Goal: Book appointment/travel/reservation

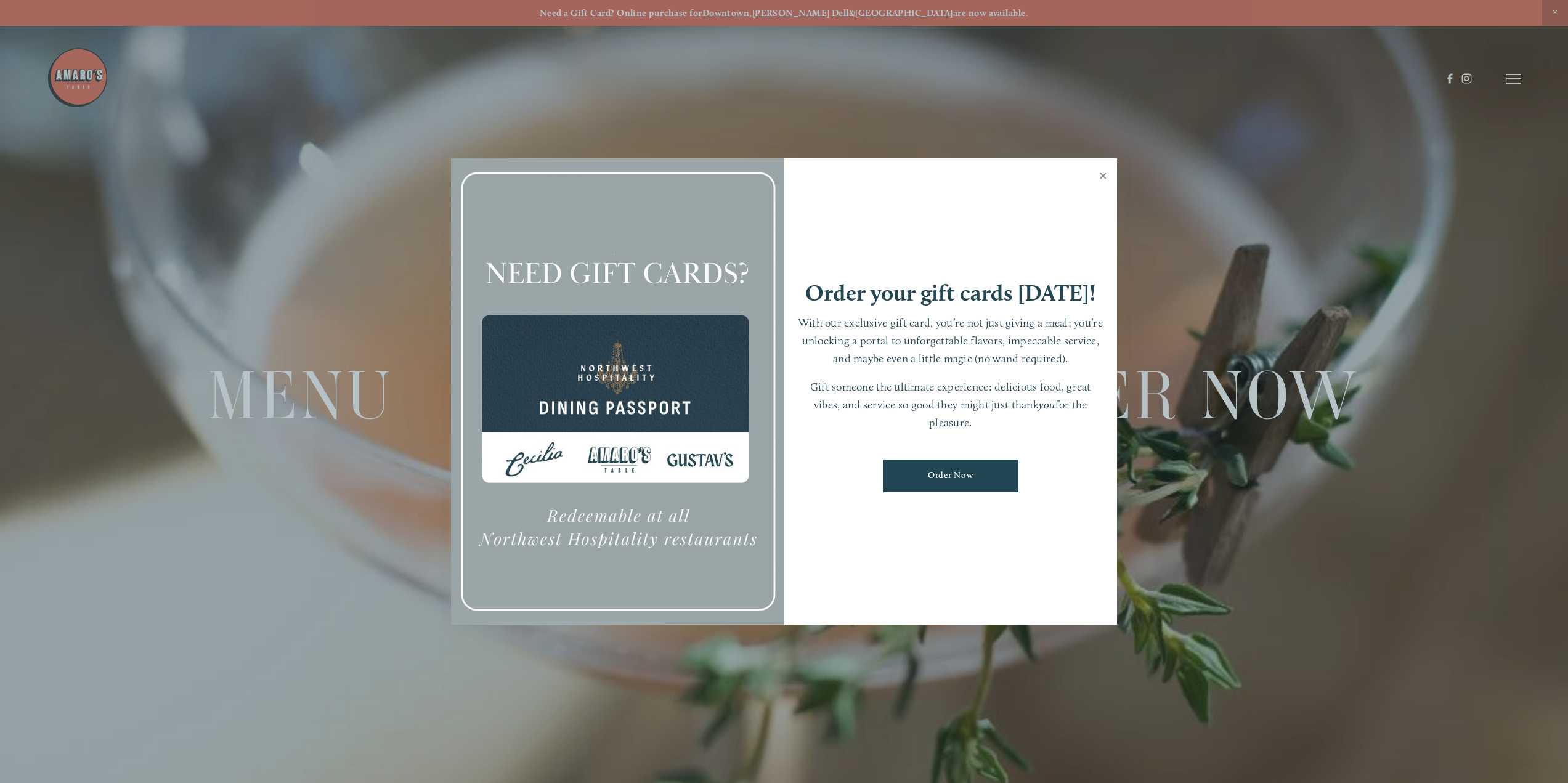
click at [1103, 174] on link "Close" at bounding box center [1103, 177] width 24 height 34
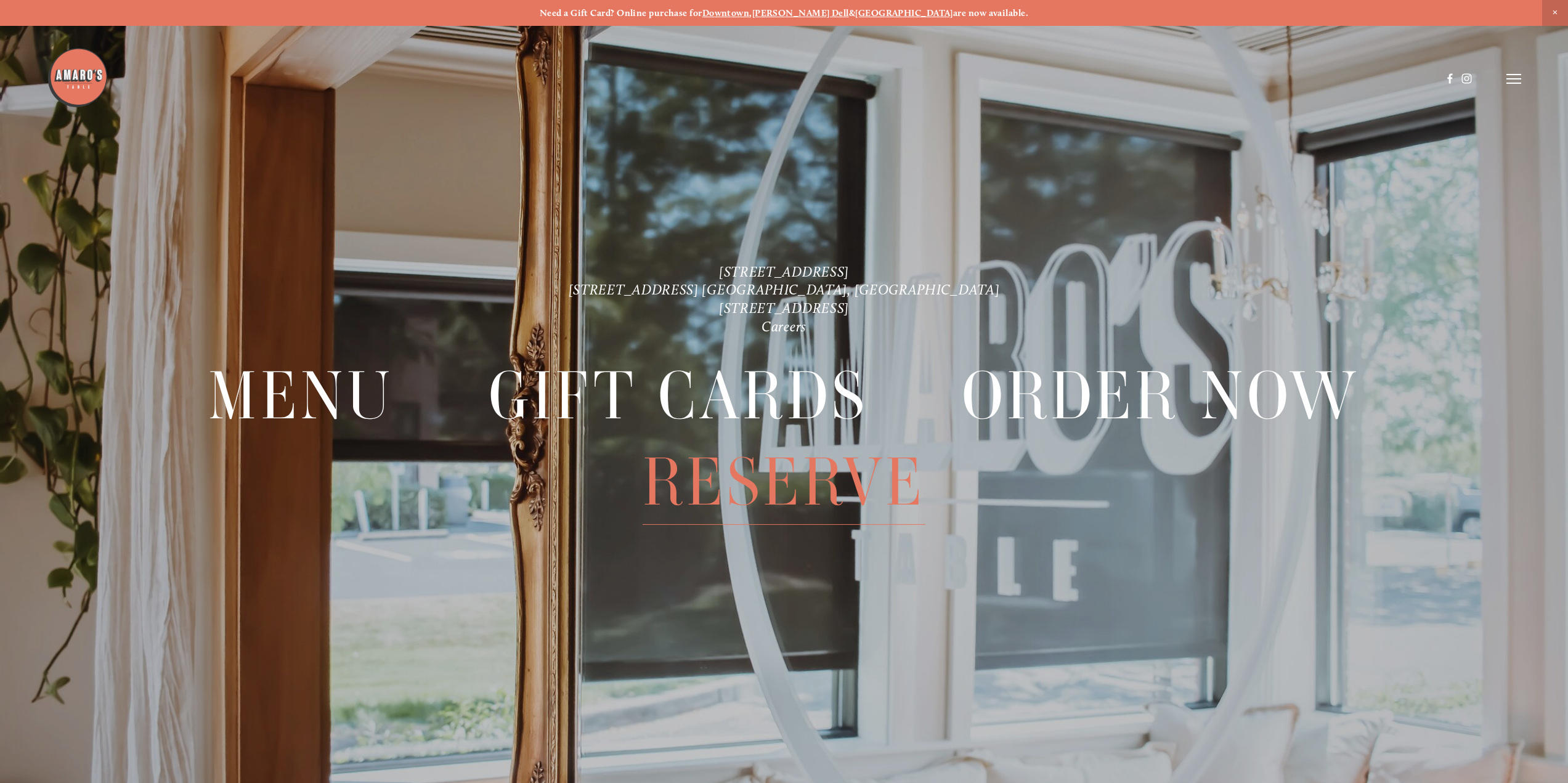
click at [766, 484] on span "Reserve" at bounding box center [784, 482] width 283 height 86
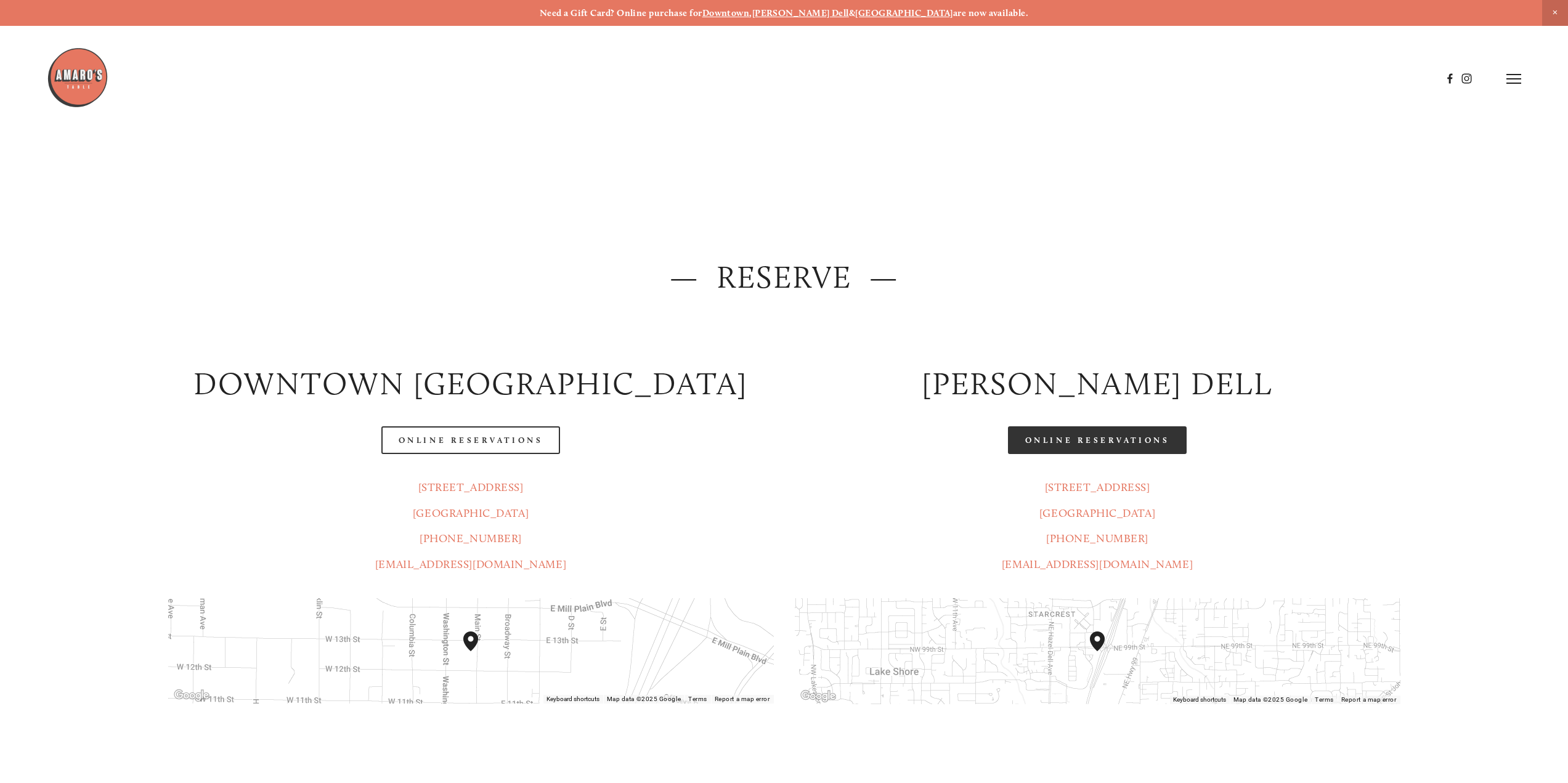
click at [1070, 439] on link "Online Reservations" at bounding box center [1097, 439] width 179 height 27
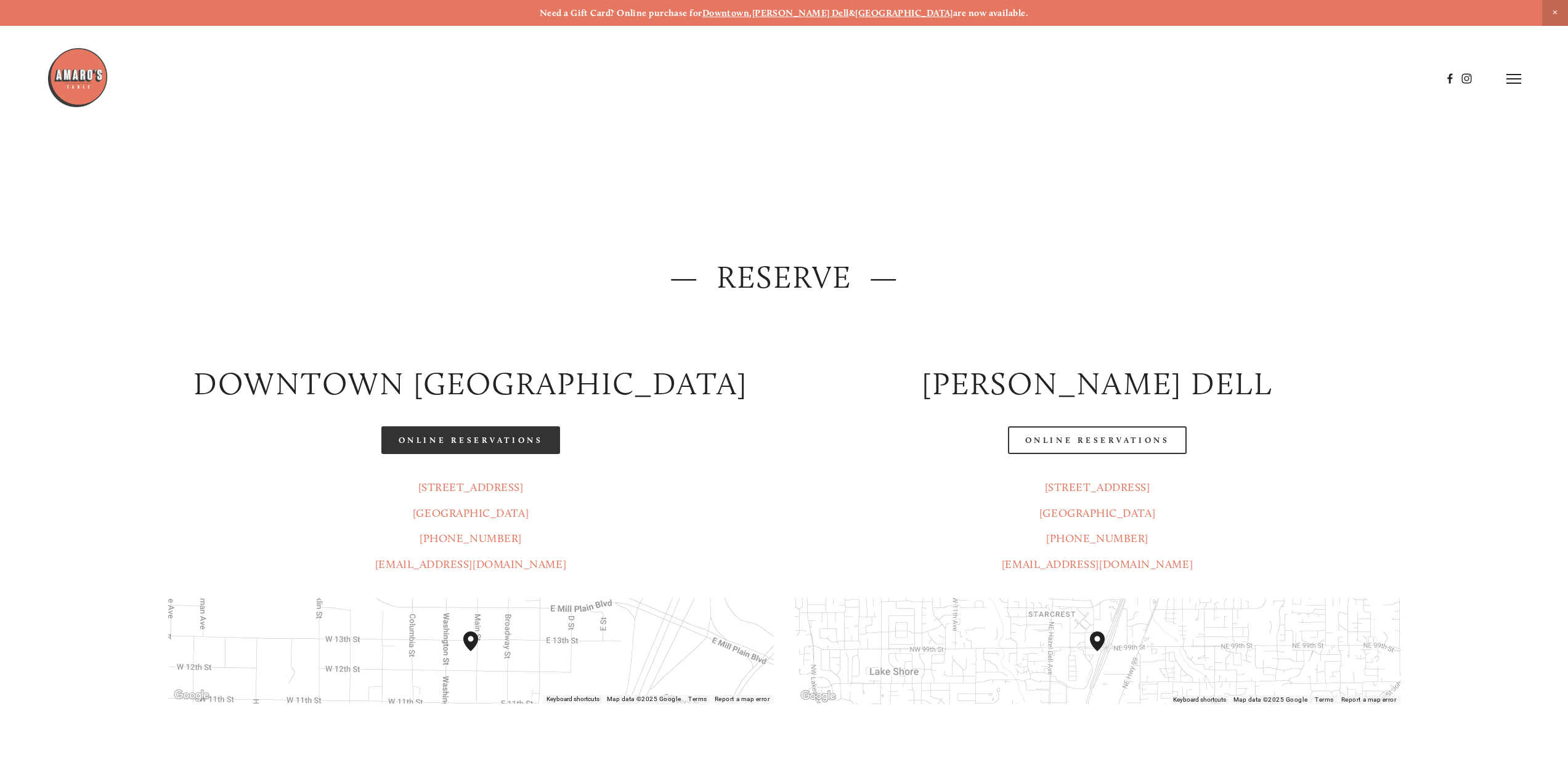
click at [512, 439] on link "Online Reservations" at bounding box center [471, 439] width 179 height 27
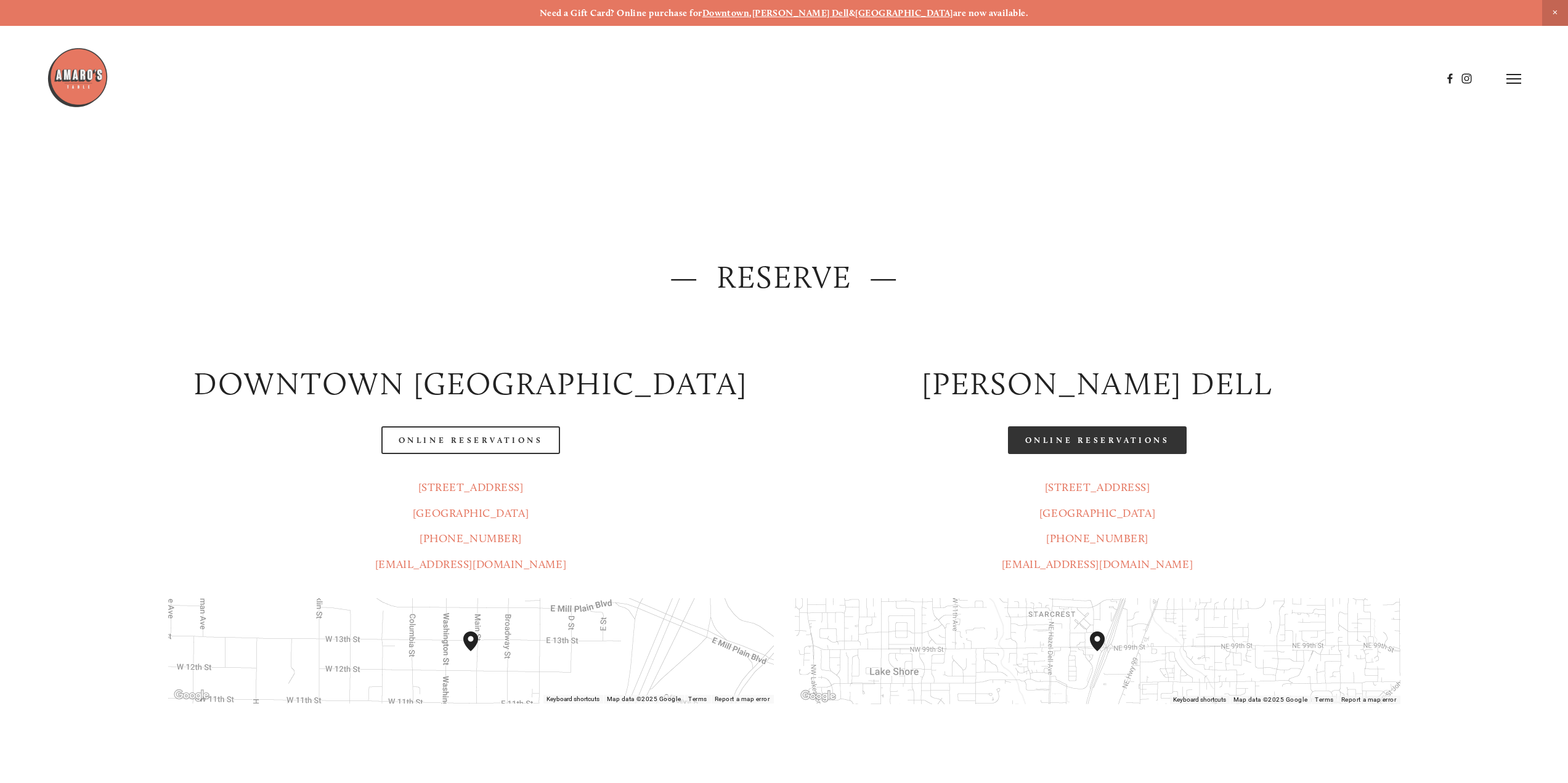
click at [1135, 441] on link "Online Reservations" at bounding box center [1097, 439] width 179 height 27
click at [1512, 74] on line at bounding box center [1513, 74] width 15 height 0
click at [1217, 77] on span "Menu" at bounding box center [1230, 78] width 25 height 12
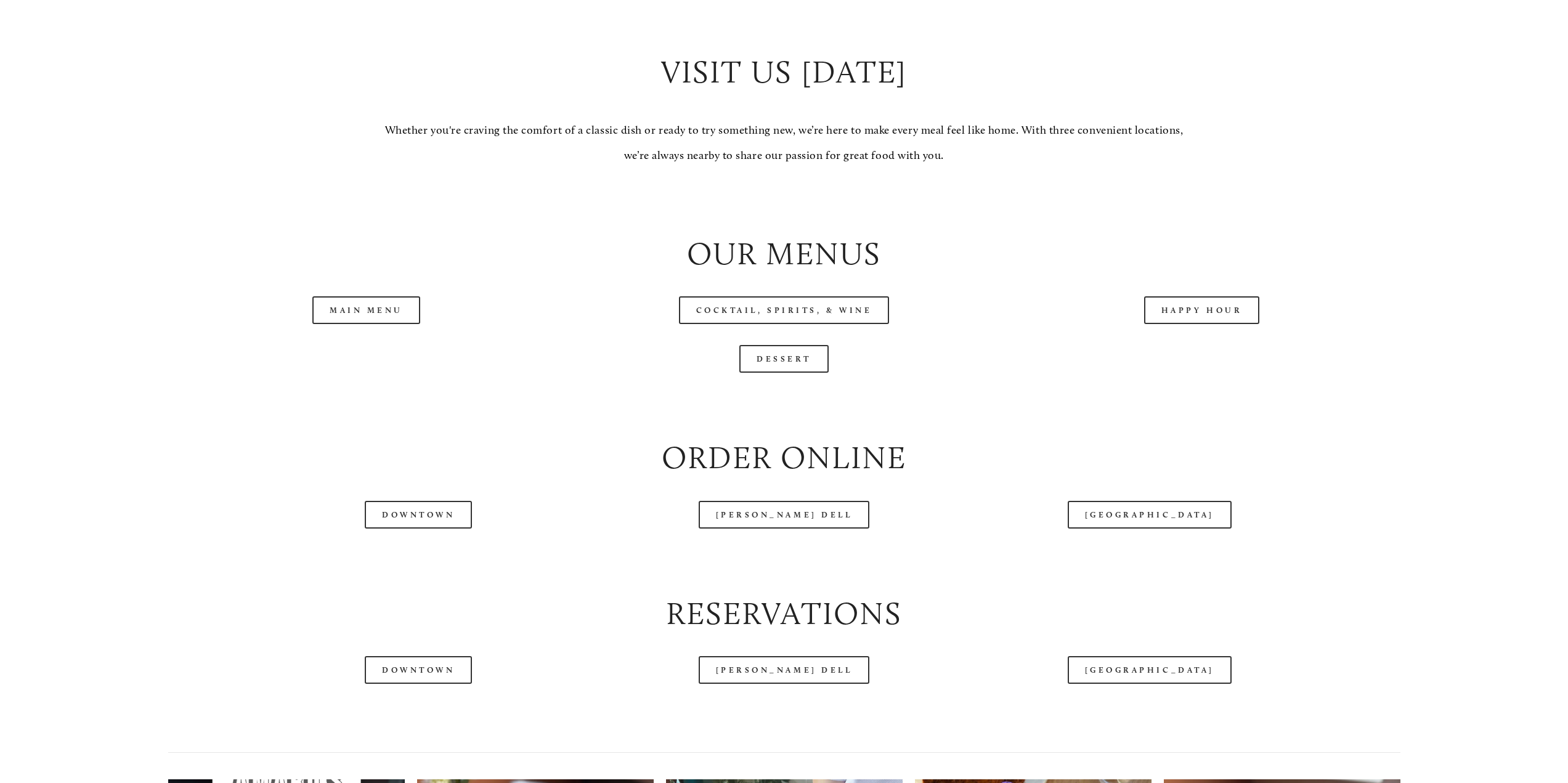
scroll to position [1478, 0]
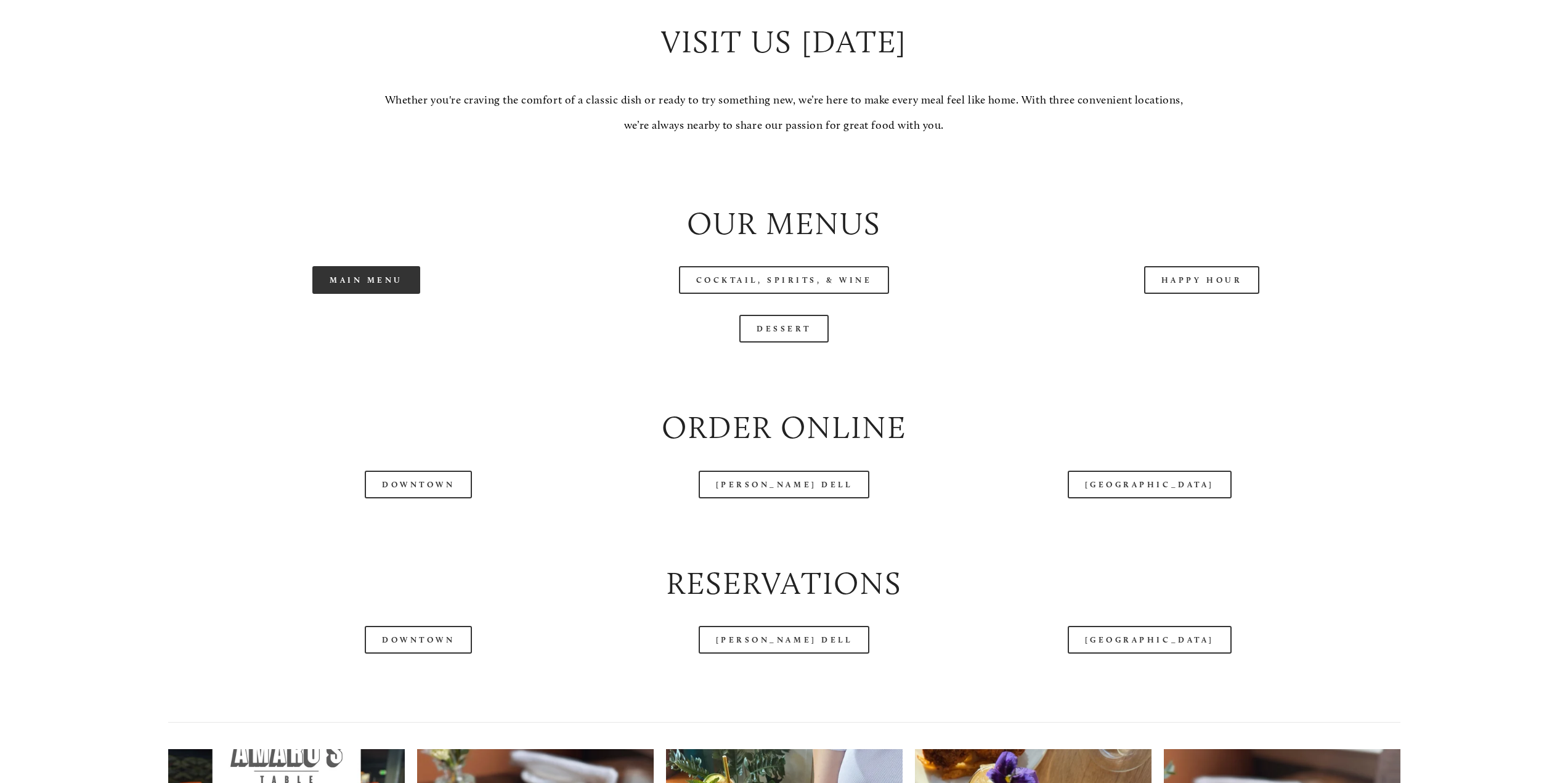
click at [380, 289] on link "Main Menu" at bounding box center [367, 279] width 108 height 27
